Goal: Transaction & Acquisition: Subscribe to service/newsletter

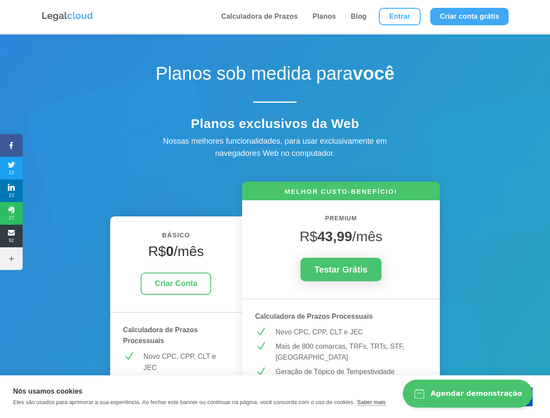
click at [11, 145] on icon at bounding box center [11, 145] width 23 height 7
click at [11, 168] on span "13" at bounding box center [11, 168] width 23 height 14
click at [11, 191] on span "13" at bounding box center [11, 191] width 23 height 14
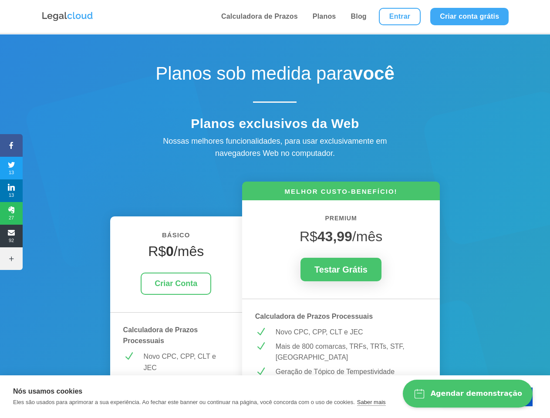
click at [11, 213] on span "27" at bounding box center [11, 213] width 23 height 14
click at [11, 236] on span "92" at bounding box center [11, 236] width 23 height 14
click at [11, 259] on icon at bounding box center [11, 258] width 23 height 7
